Goal: Transaction & Acquisition: Purchase product/service

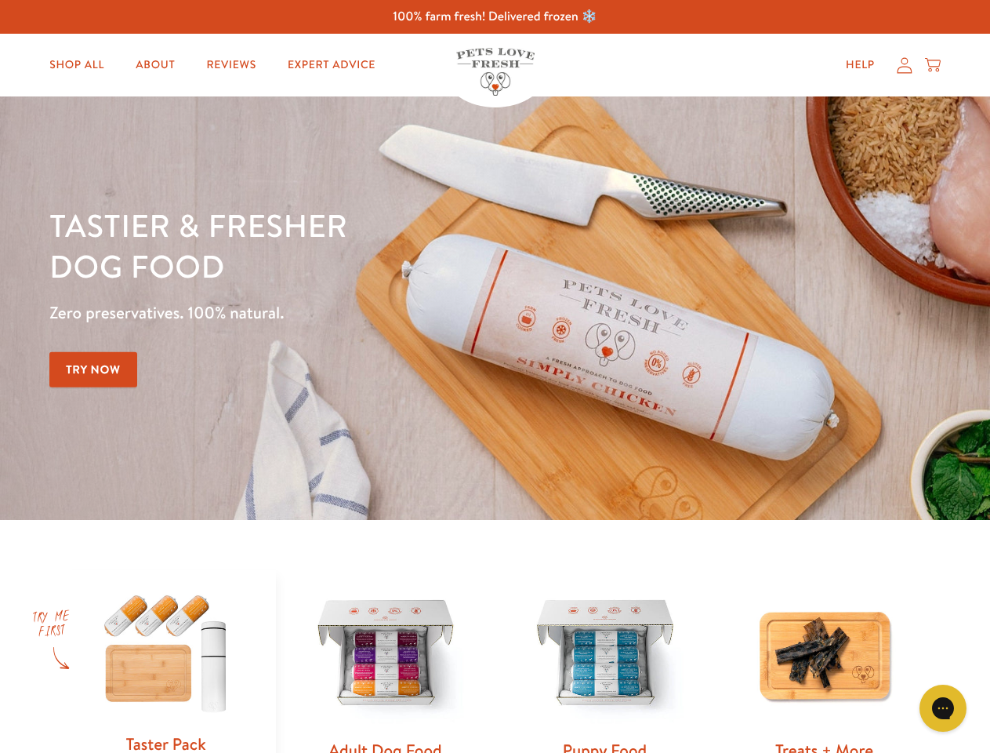
click at [495, 376] on div "Tastier & fresher dog food Zero preservatives. 100% natural. Try Now" at bounding box center [346, 308] width 594 height 207
click at [943, 708] on icon "Gorgias live chat" at bounding box center [942, 707] width 15 height 15
